Goal: Task Accomplishment & Management: Manage account settings

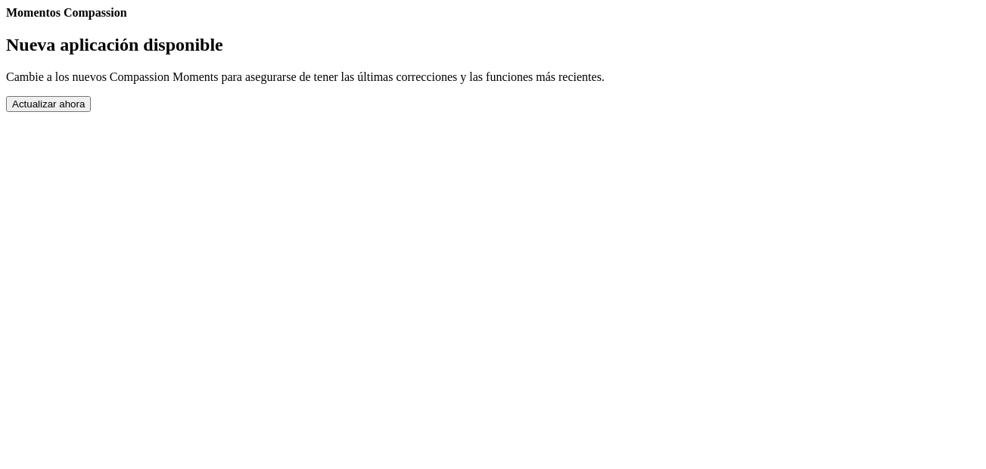
click at [91, 112] on button "Actualizar ahora" at bounding box center [48, 104] width 85 height 16
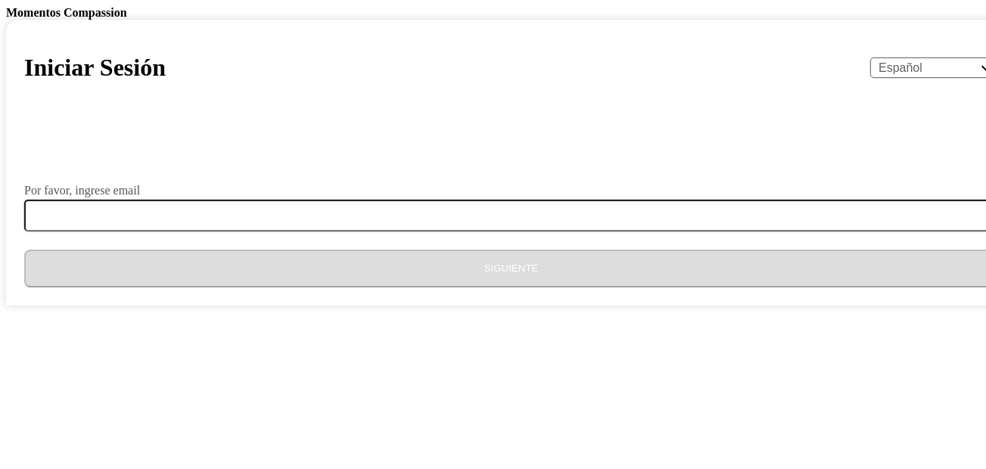
select select "es"
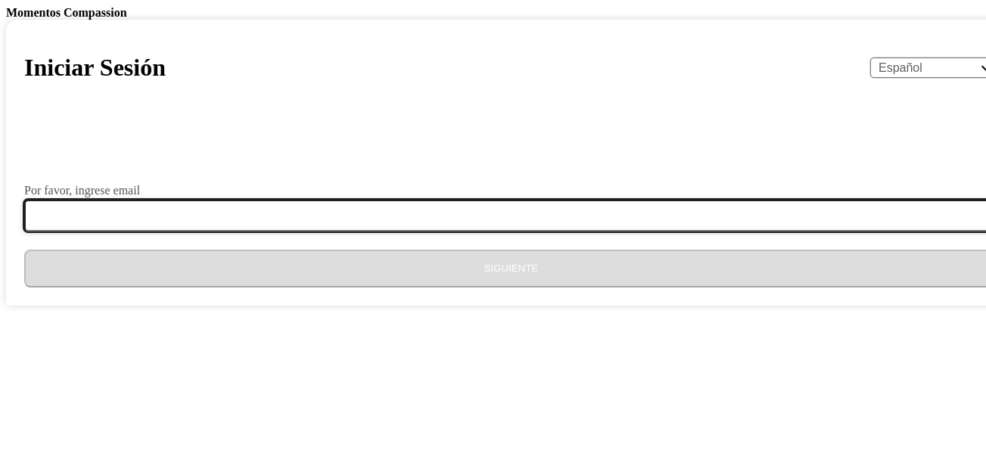
click at [432, 232] on input "Por favor, ingrese email" at bounding box center [520, 216] width 992 height 32
type input "[EMAIL_ADDRESS][PERSON_NAME][DOMAIN_NAME]"
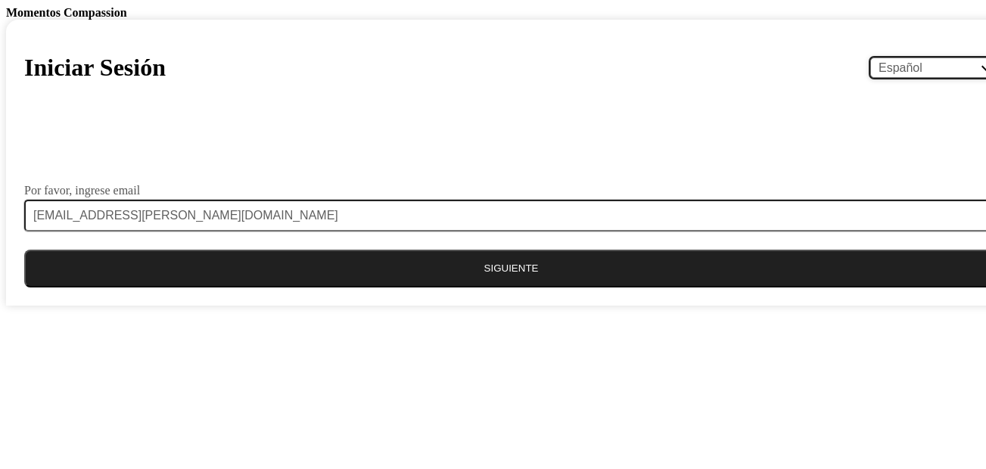
click at [871, 78] on select "English Español Français አማርኛ ဗမာ bahasa Indonesia Oromiffa Português සිංහල Kis…" at bounding box center [935, 68] width 128 height 20
click at [499, 288] on button "Siguiente" at bounding box center [511, 269] width 974 height 38
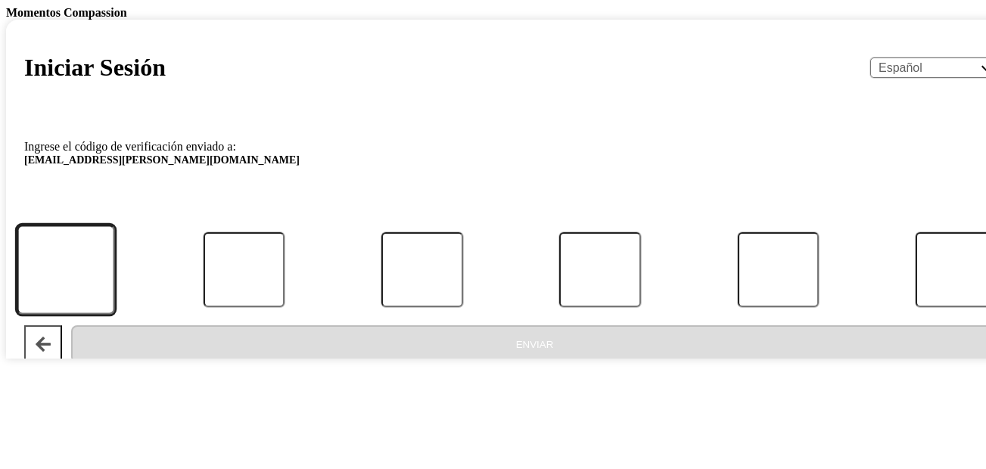
click at [114, 315] on input "Código" at bounding box center [66, 270] width 98 height 90
type input "8"
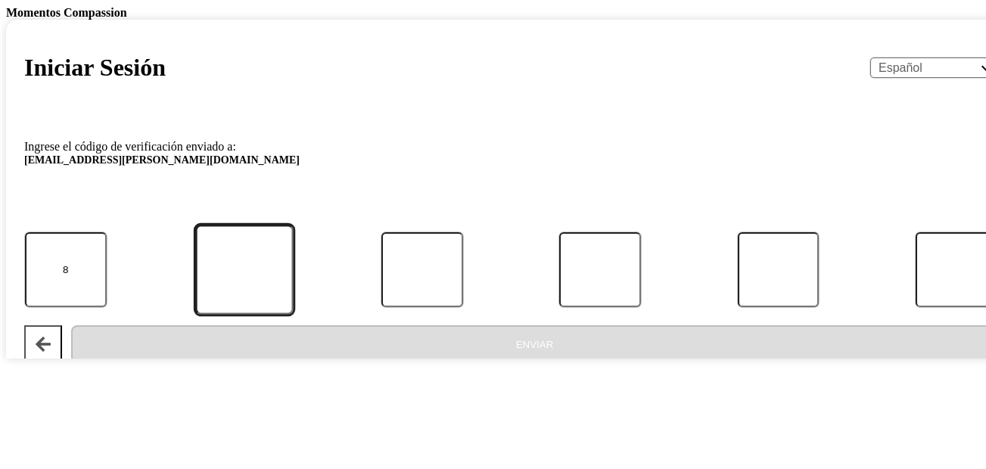
type input "3"
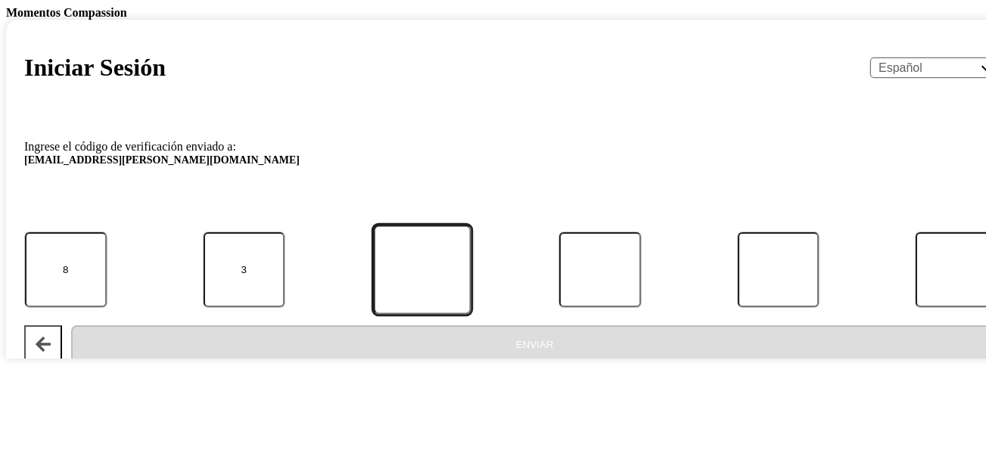
type input "3"
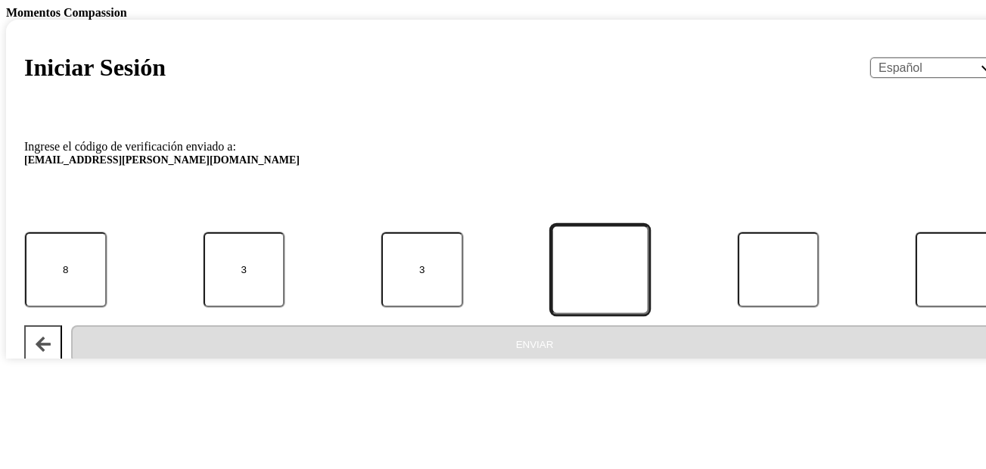
type input "6"
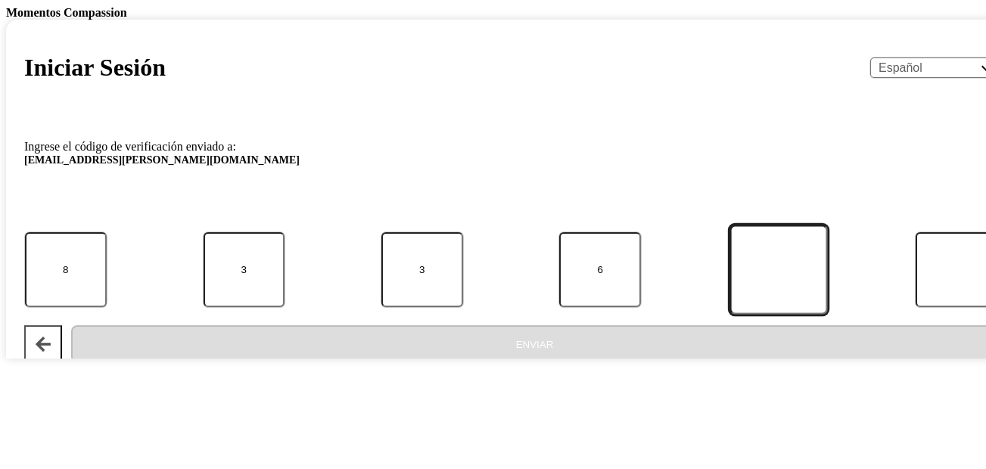
type input "1"
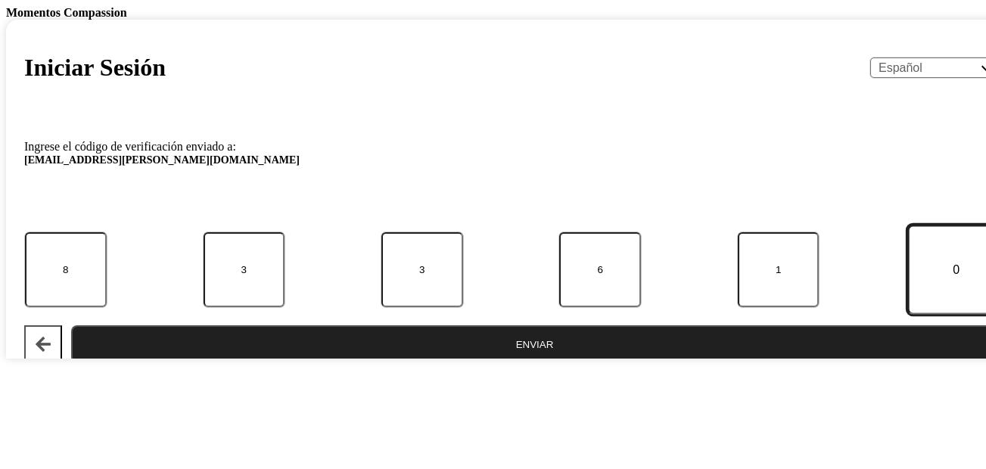
type input "0"
click at [71, 326] on button "Enviar" at bounding box center [534, 345] width 927 height 38
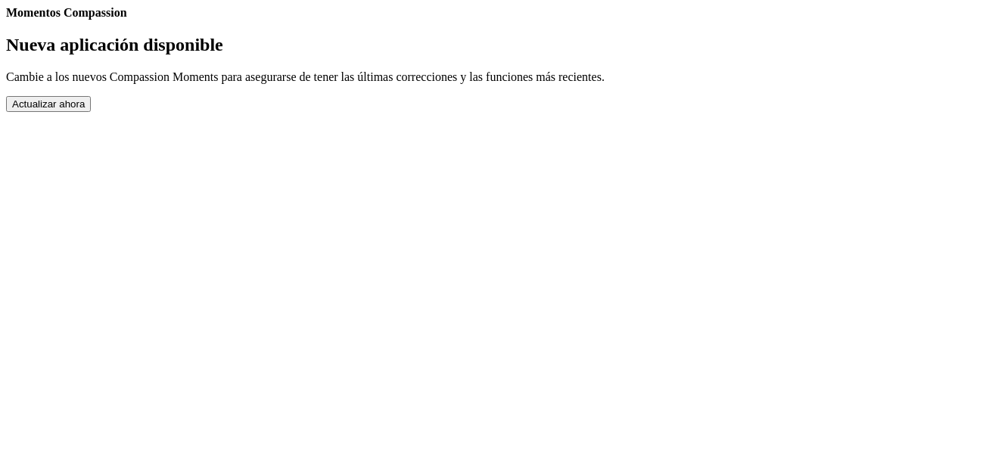
click at [91, 112] on button "Actualizar ahora" at bounding box center [48, 104] width 85 height 16
